Goal: Browse casually

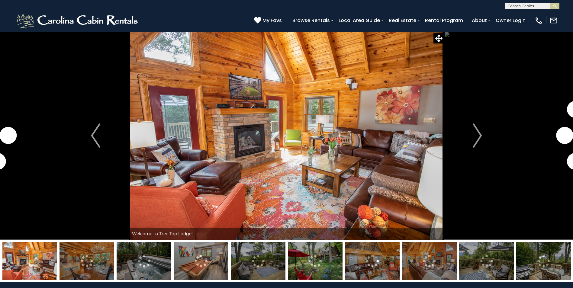
click at [481, 132] on img "Next" at bounding box center [477, 136] width 9 height 24
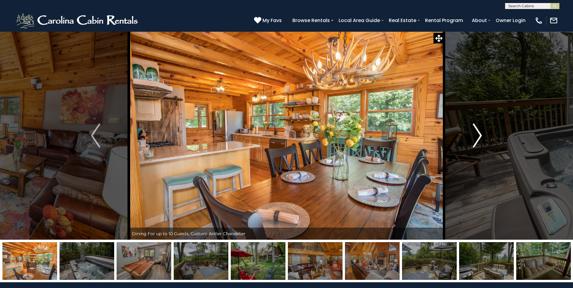
click at [478, 143] on img "Next" at bounding box center [477, 136] width 9 height 24
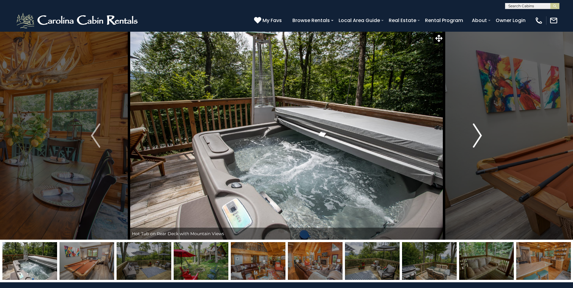
click at [478, 143] on img "Next" at bounding box center [477, 136] width 9 height 24
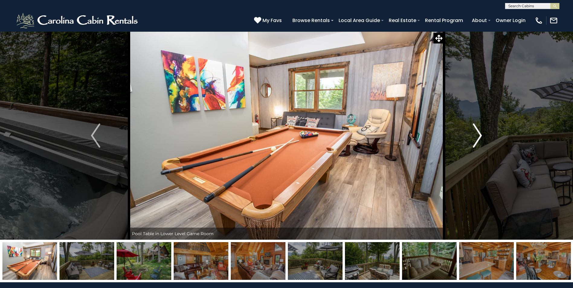
click at [478, 143] on img "Next" at bounding box center [477, 136] width 9 height 24
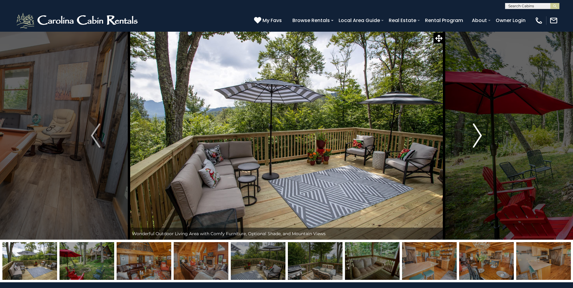
click at [478, 140] on img "Next" at bounding box center [477, 136] width 9 height 24
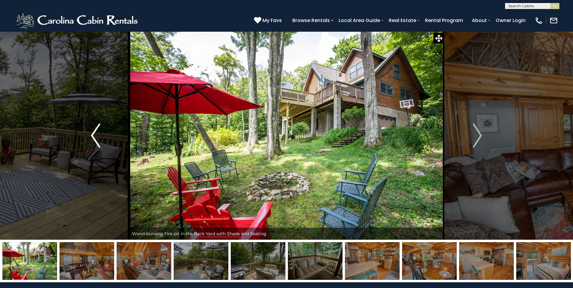
click at [114, 137] on button "Previous" at bounding box center [95, 135] width 66 height 208
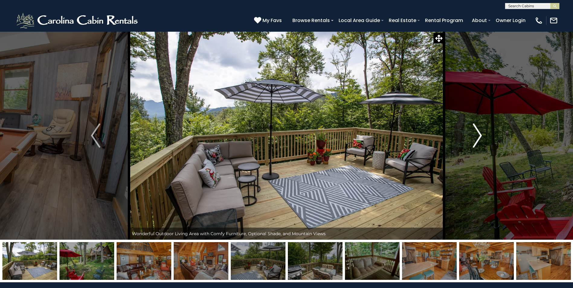
click at [481, 135] on img "Next" at bounding box center [477, 136] width 9 height 24
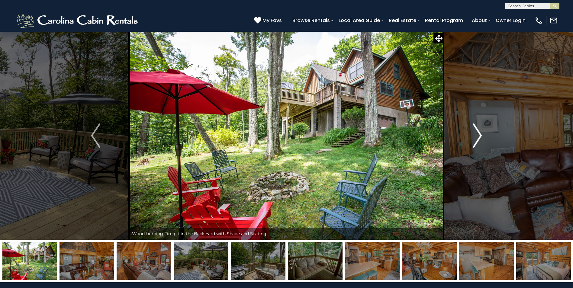
click at [480, 135] on img "Next" at bounding box center [477, 136] width 9 height 24
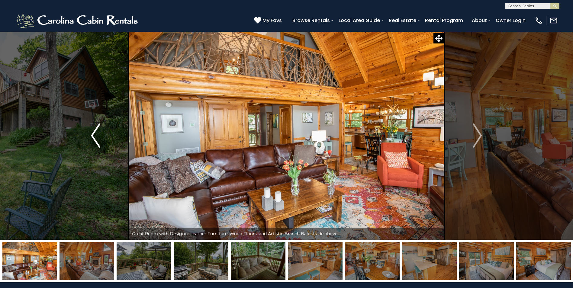
click at [103, 132] on button "Previous" at bounding box center [95, 135] width 66 height 208
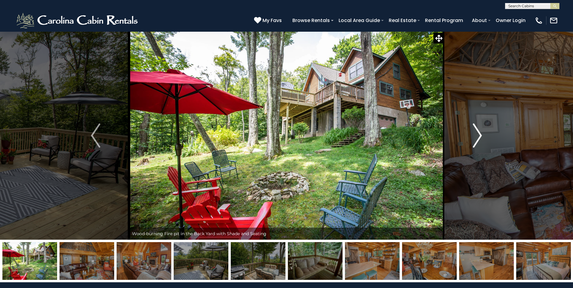
click at [476, 131] on img "Next" at bounding box center [477, 136] width 9 height 24
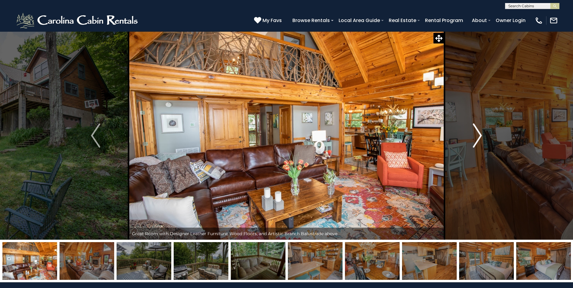
click at [481, 139] on img "Next" at bounding box center [477, 136] width 9 height 24
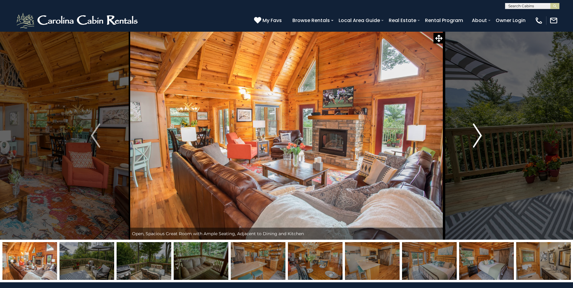
click at [480, 139] on img "Next" at bounding box center [477, 136] width 9 height 24
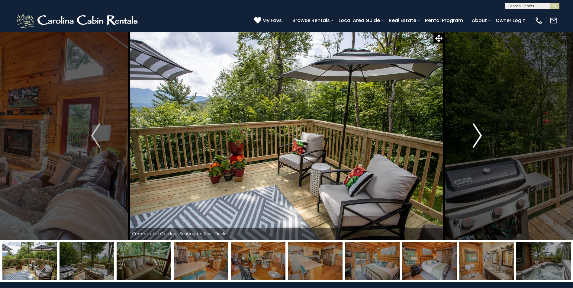
click at [478, 141] on img "Next" at bounding box center [477, 136] width 9 height 24
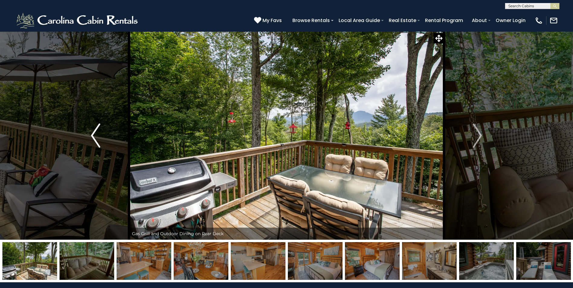
click at [80, 138] on button "Previous" at bounding box center [95, 135] width 66 height 208
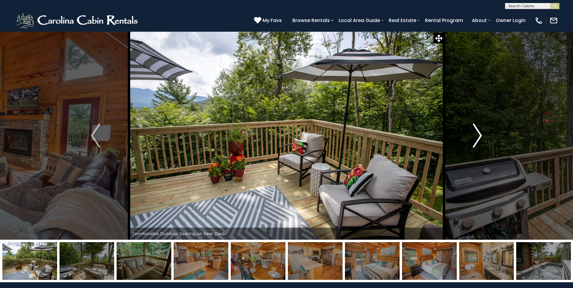
click at [479, 136] on img "Next" at bounding box center [477, 136] width 9 height 24
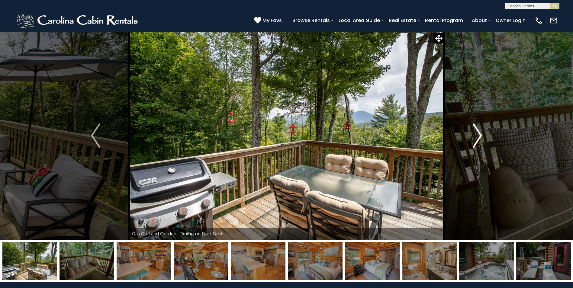
click at [478, 136] on img "Next" at bounding box center [477, 136] width 9 height 24
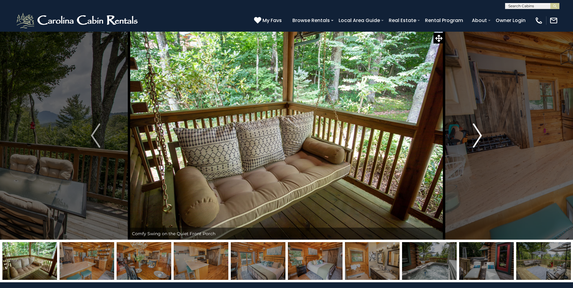
click at [478, 136] on img "Next" at bounding box center [477, 136] width 9 height 24
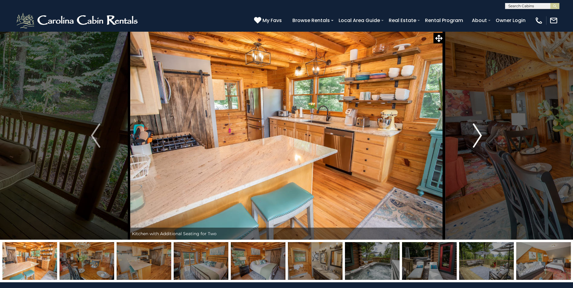
click at [478, 136] on img "Next" at bounding box center [477, 136] width 9 height 24
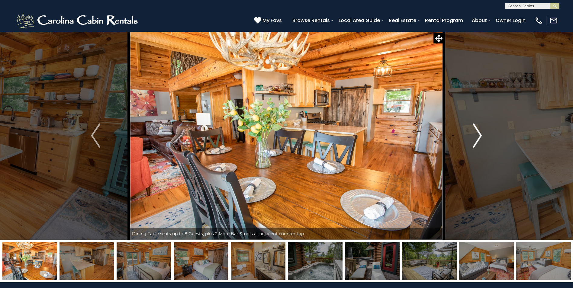
click at [479, 139] on img "Next" at bounding box center [477, 136] width 9 height 24
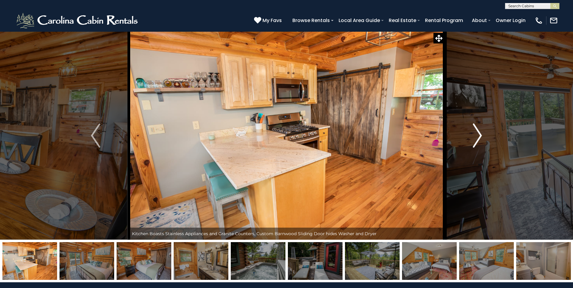
click at [479, 139] on img "Next" at bounding box center [477, 136] width 9 height 24
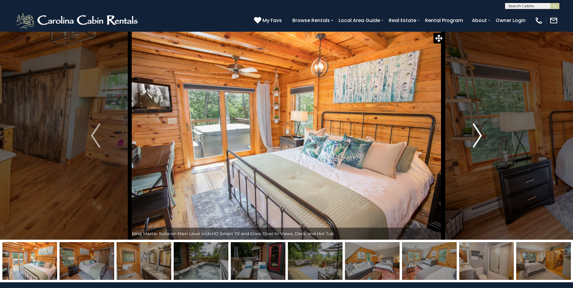
click at [479, 139] on img "Next" at bounding box center [477, 136] width 9 height 24
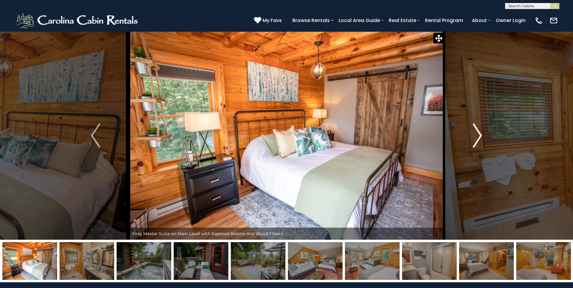
click at [479, 139] on img "Next" at bounding box center [477, 136] width 9 height 24
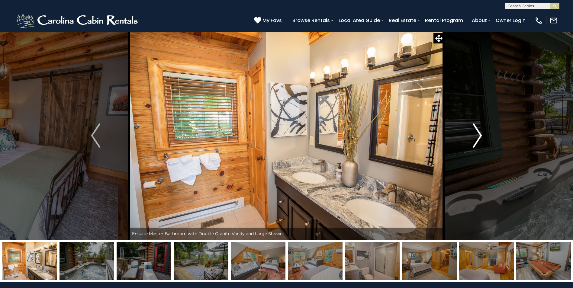
click at [479, 139] on img "Next" at bounding box center [477, 136] width 9 height 24
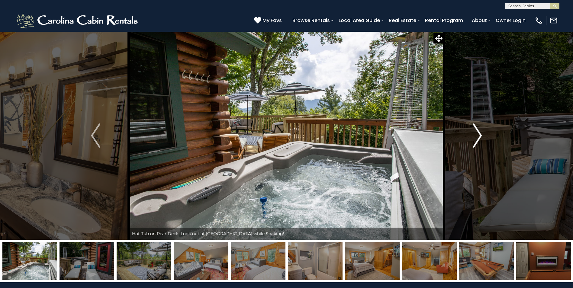
click at [479, 139] on img "Next" at bounding box center [477, 136] width 9 height 24
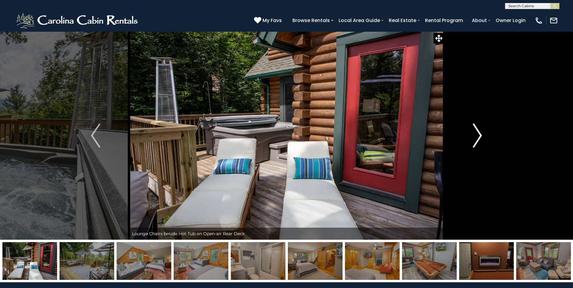
click at [479, 139] on img "Next" at bounding box center [477, 136] width 9 height 24
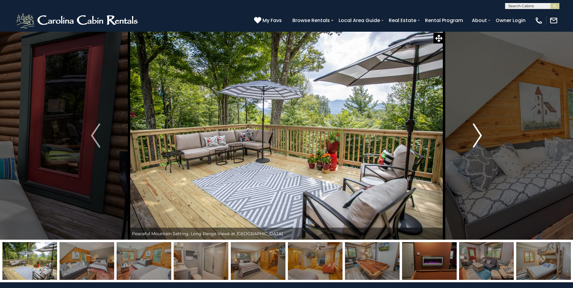
click at [479, 139] on img "Next" at bounding box center [477, 136] width 9 height 24
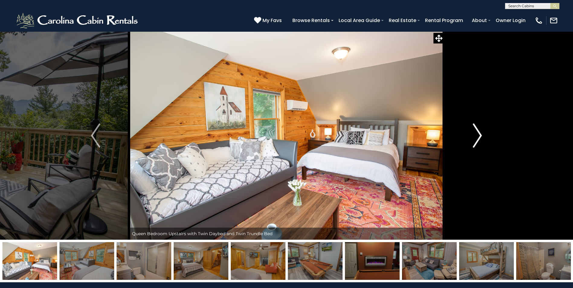
click at [479, 139] on img "Next" at bounding box center [477, 136] width 9 height 24
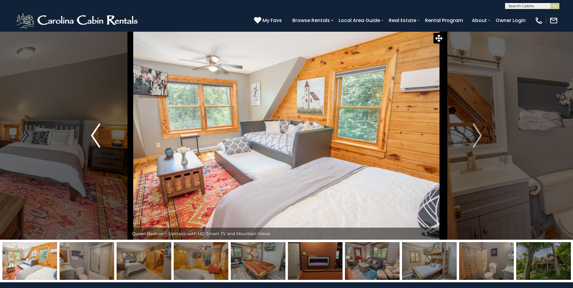
click at [105, 136] on button "Previous" at bounding box center [95, 135] width 66 height 208
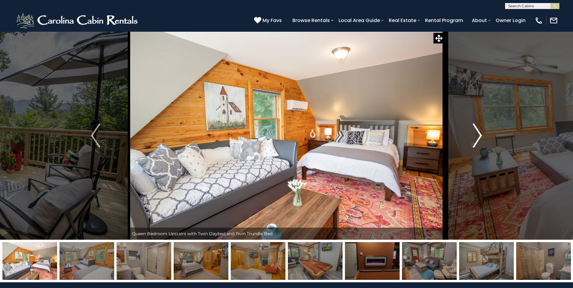
click at [483, 137] on button "Next" at bounding box center [477, 135] width 66 height 208
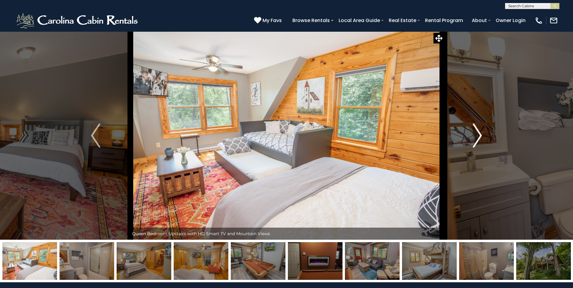
click at [482, 139] on button "Next" at bounding box center [477, 135] width 66 height 208
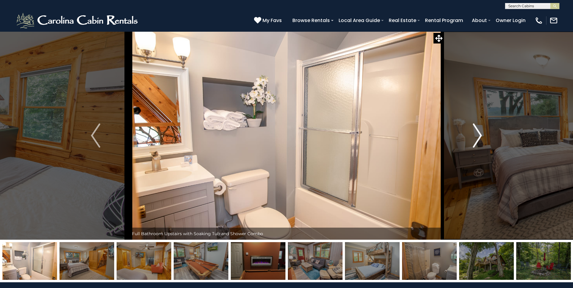
click at [482, 139] on button "Next" at bounding box center [477, 135] width 66 height 208
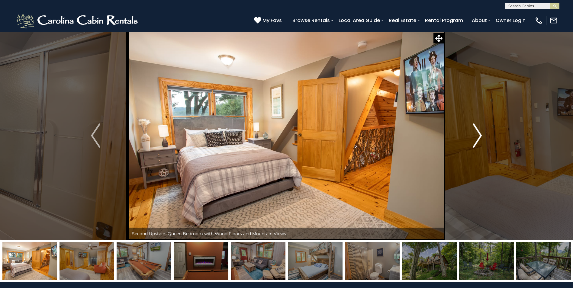
click at [479, 137] on img "Next" at bounding box center [477, 136] width 9 height 24
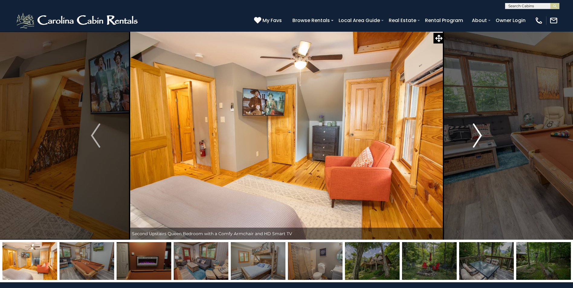
click at [479, 137] on img "Next" at bounding box center [477, 136] width 9 height 24
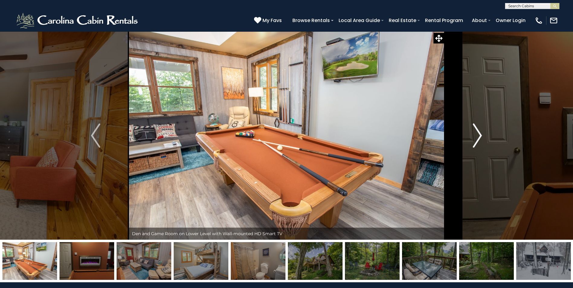
click at [479, 137] on img "Next" at bounding box center [477, 136] width 9 height 24
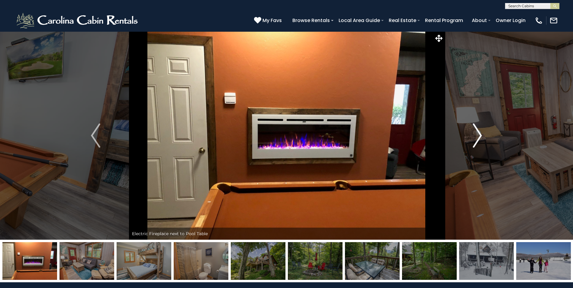
click at [479, 137] on img "Next" at bounding box center [477, 136] width 9 height 24
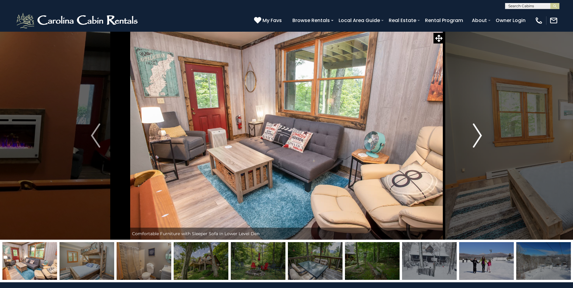
click at [479, 137] on img "Next" at bounding box center [477, 136] width 9 height 24
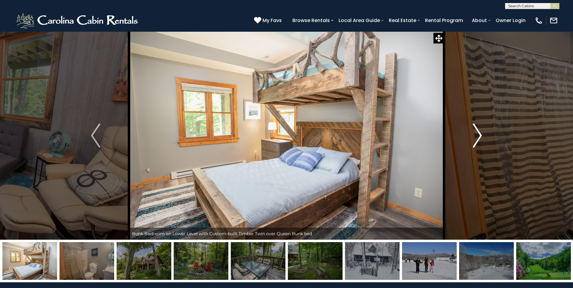
click at [479, 137] on img "Next" at bounding box center [477, 136] width 9 height 24
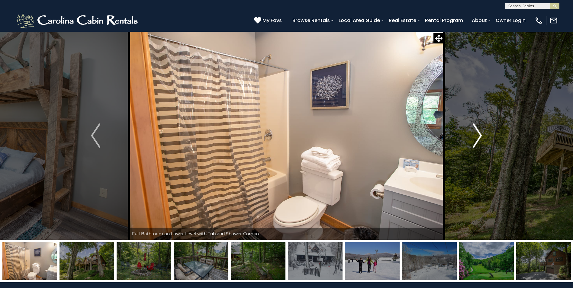
click at [479, 137] on img "Next" at bounding box center [477, 136] width 9 height 24
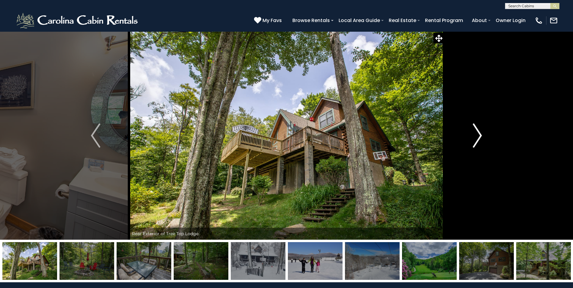
click at [479, 137] on img "Next" at bounding box center [477, 136] width 9 height 24
